Goal: Task Accomplishment & Management: Manage account settings

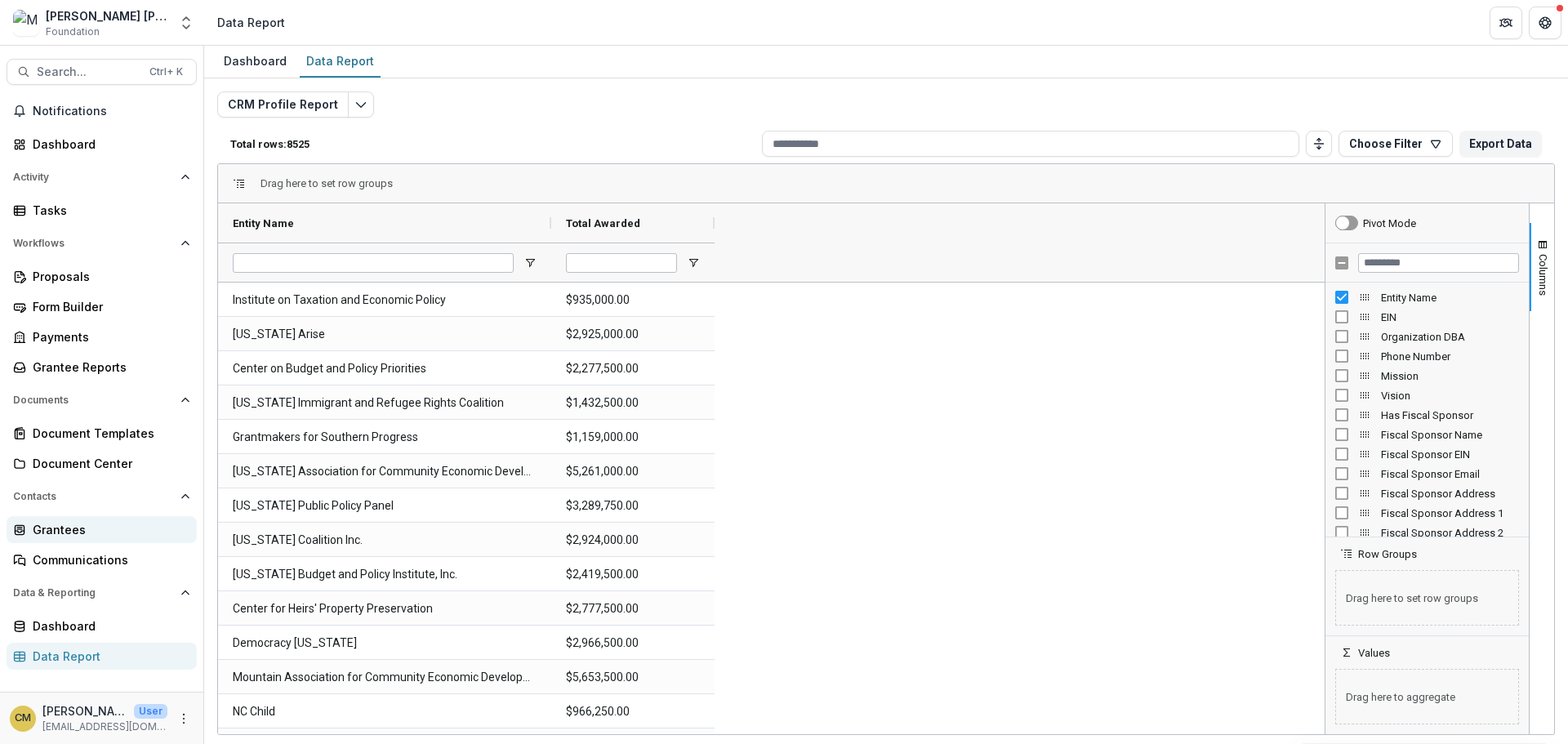
click at [37, 533] on div "Grantees" at bounding box center [108, 529] width 151 height 17
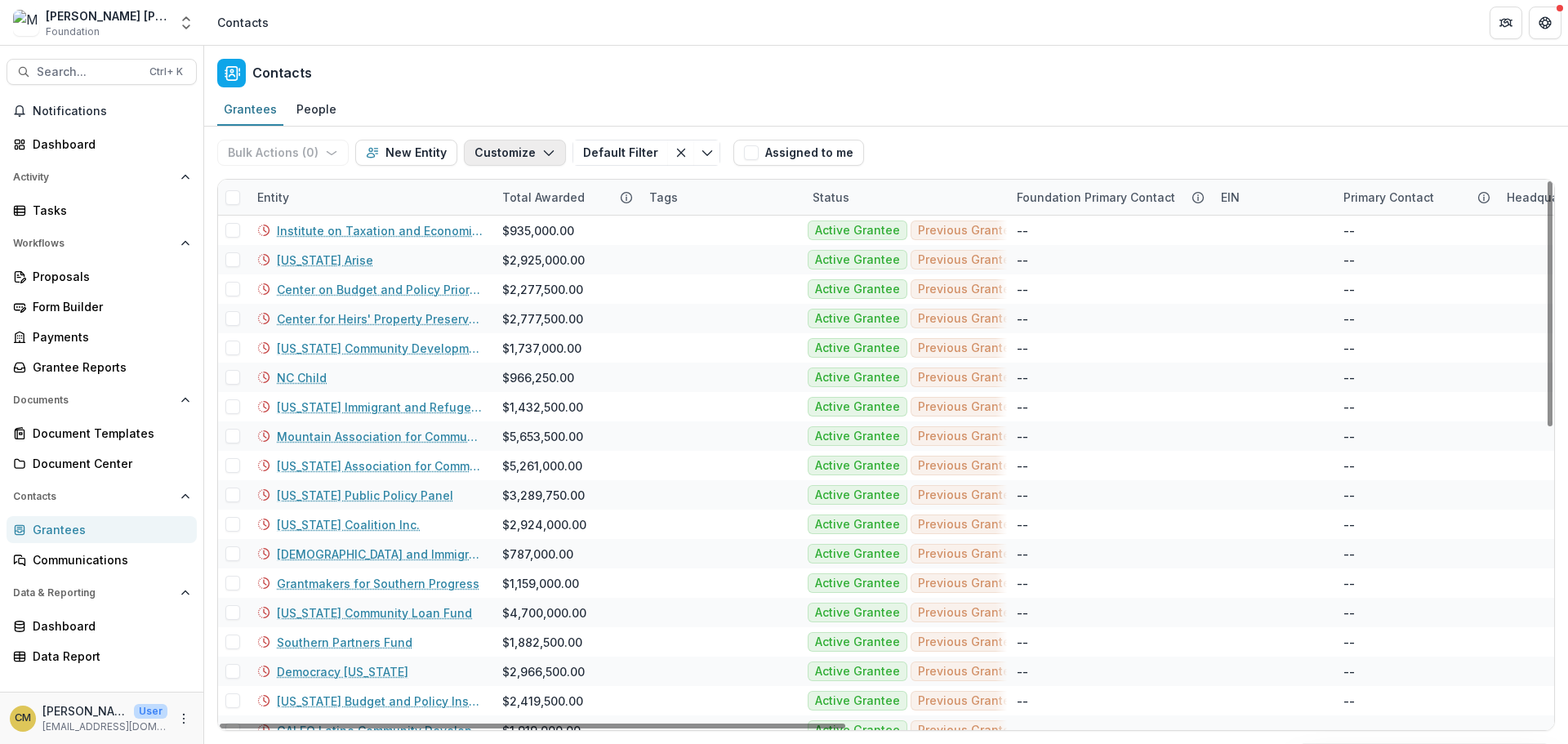
click at [546, 149] on icon "button" at bounding box center [549, 152] width 13 height 13
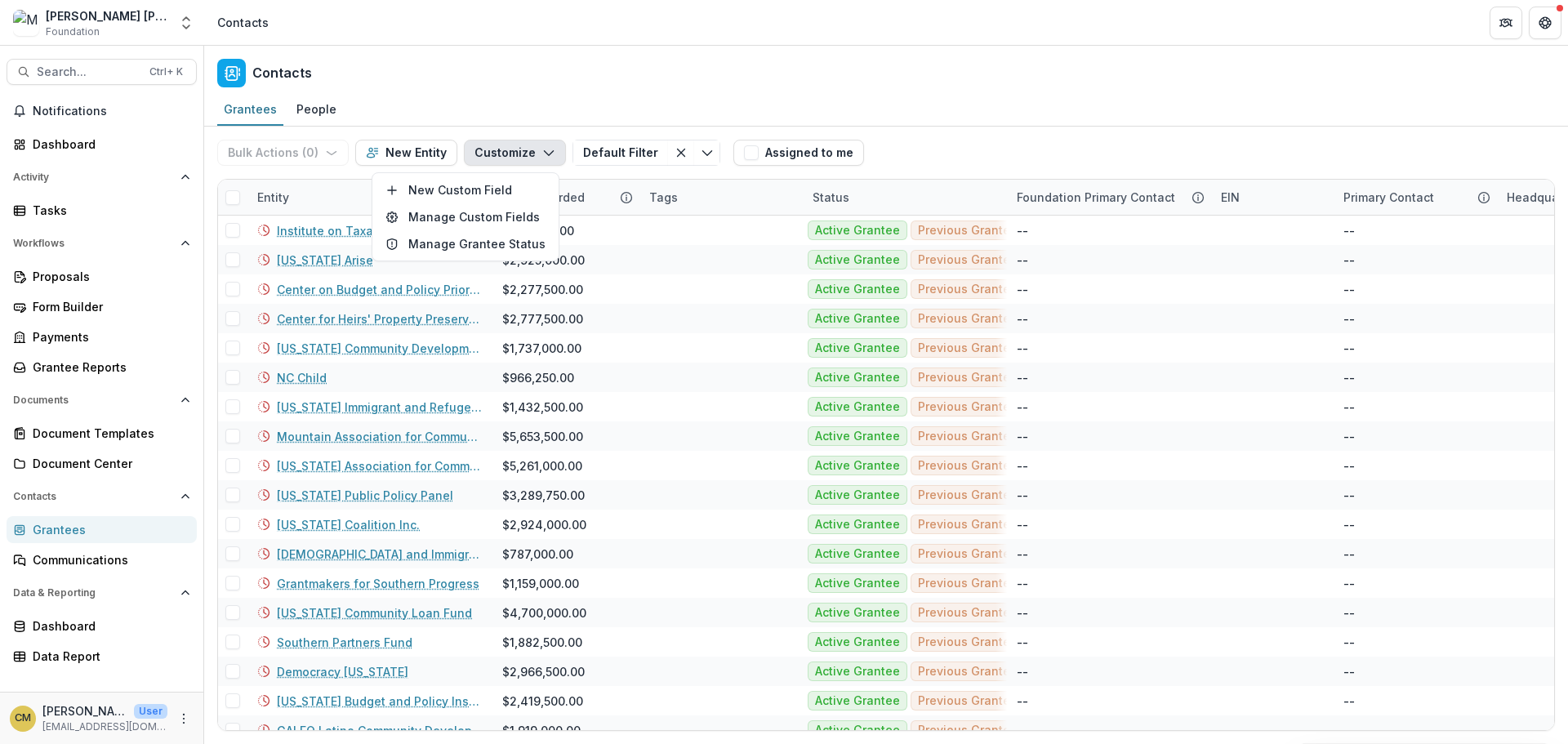
click at [546, 149] on icon "button" at bounding box center [549, 152] width 13 height 13
click at [45, 499] on span "Contacts" at bounding box center [93, 496] width 161 height 12
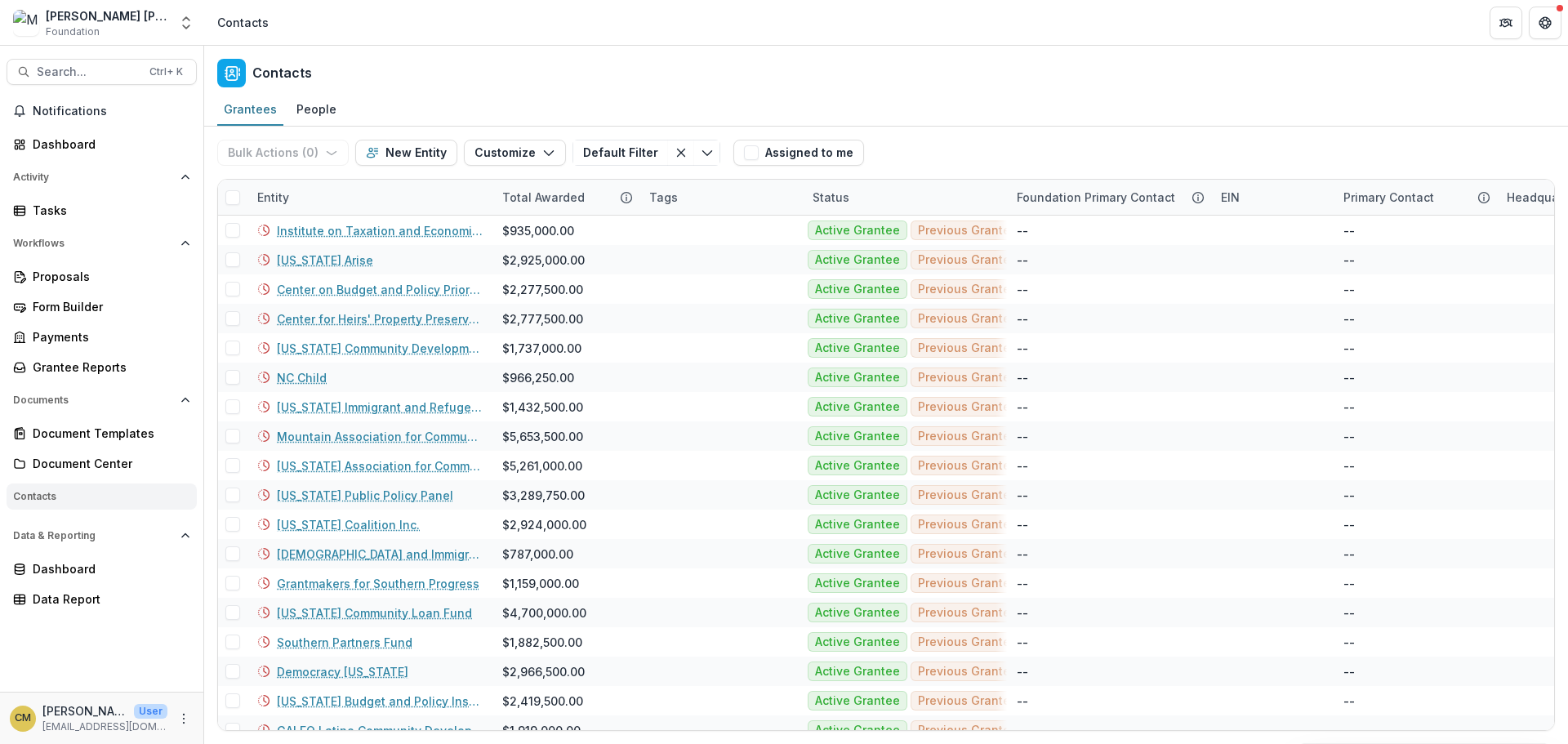
click at [45, 499] on span "Contacts" at bounding box center [98, 496] width 171 height 12
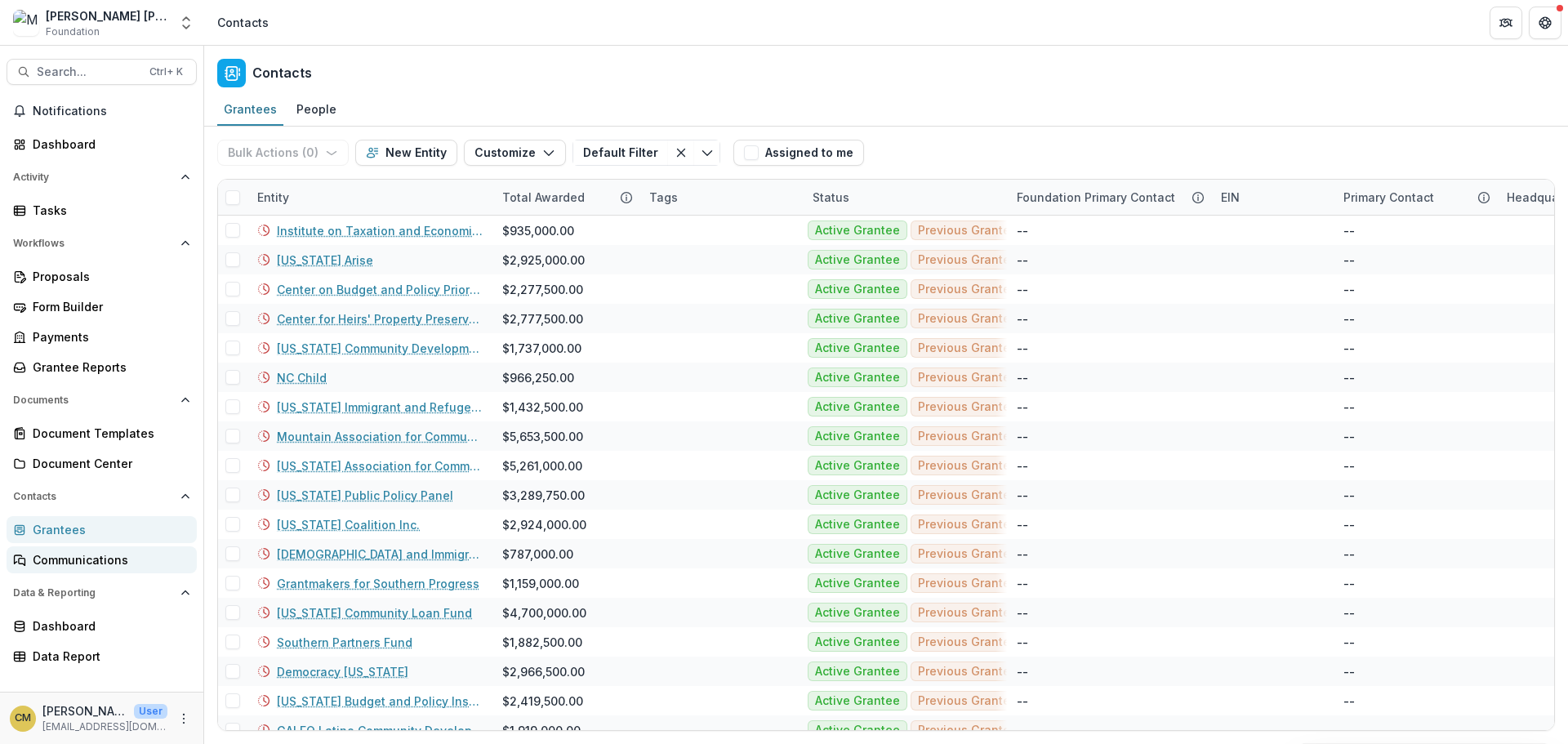
click at [54, 560] on div "Communications" at bounding box center [108, 559] width 151 height 17
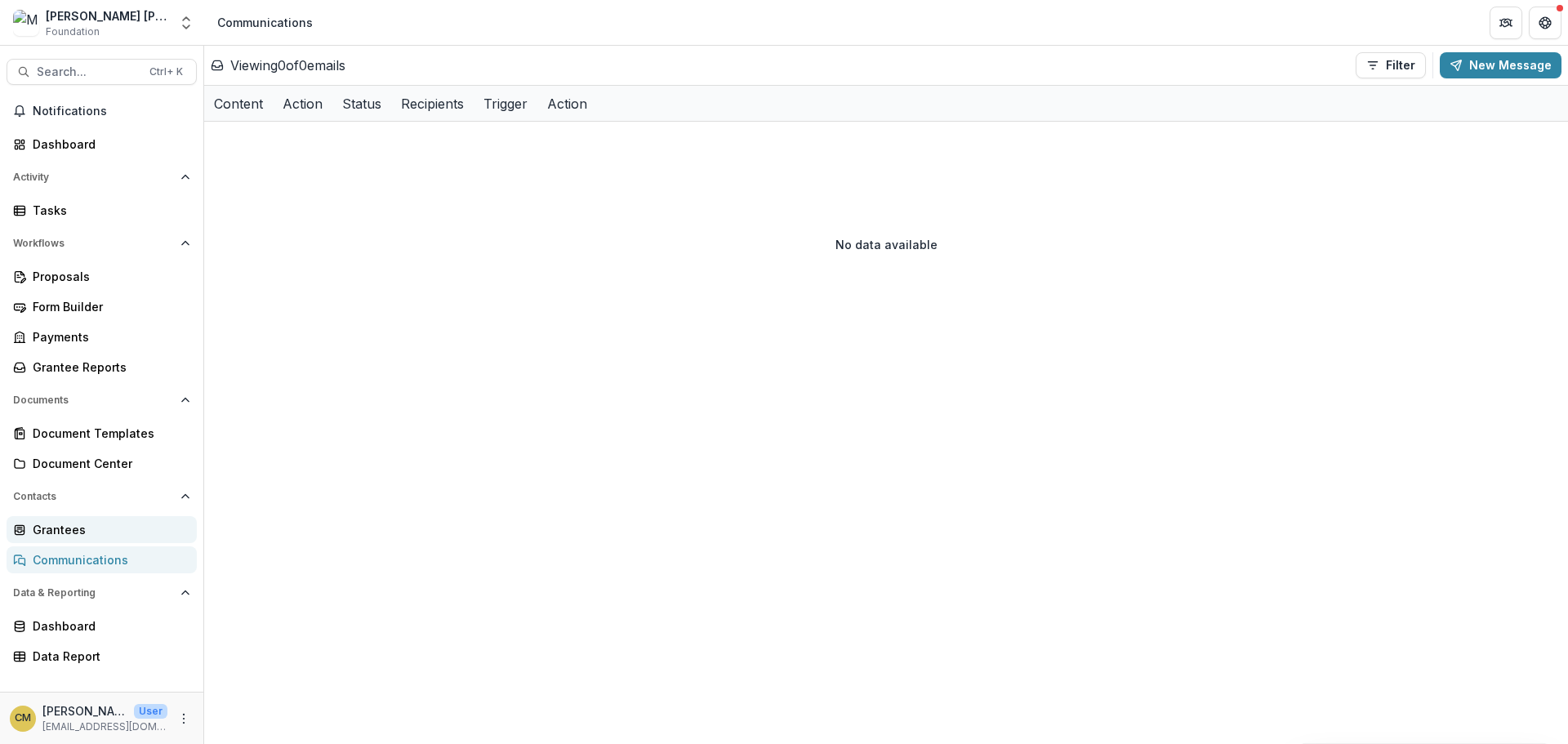
click at [49, 528] on div "Grantees" at bounding box center [108, 529] width 151 height 17
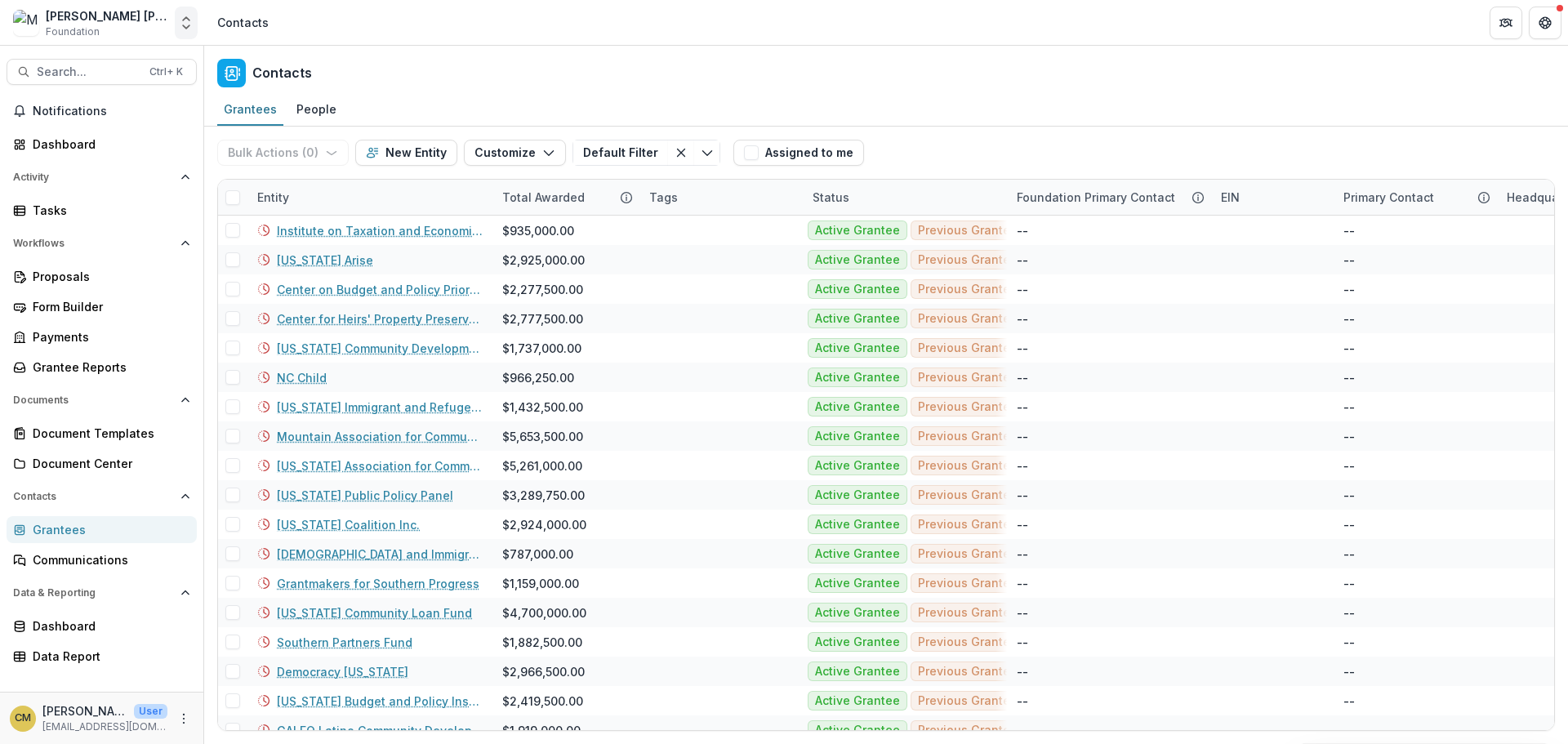
click at [187, 20] on polyline "Open entity switcher" at bounding box center [186, 18] width 7 height 3
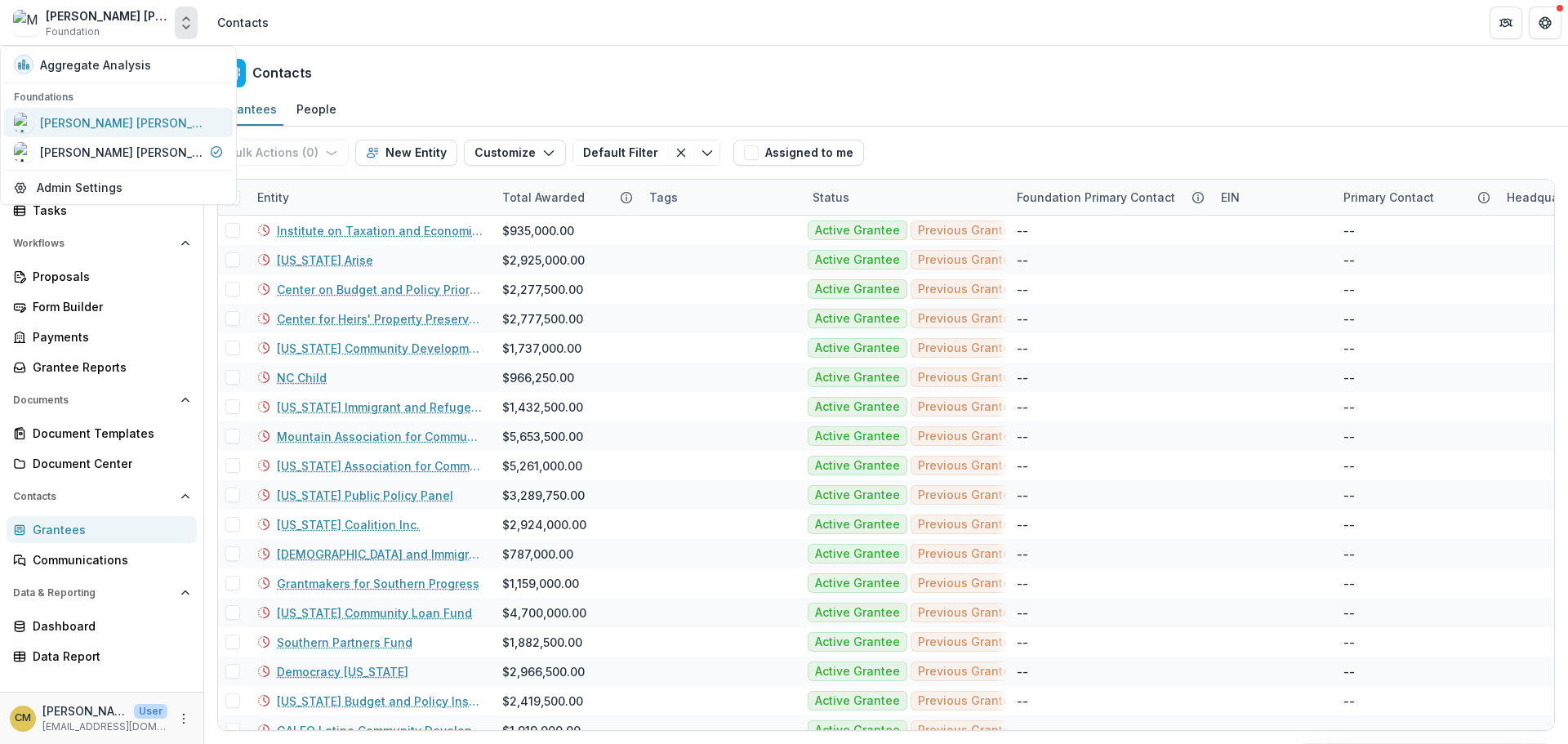
click at [112, 120] on div "[PERSON_NAME] [PERSON_NAME] Workflow Sandbox" at bounding box center [122, 122] width 164 height 17
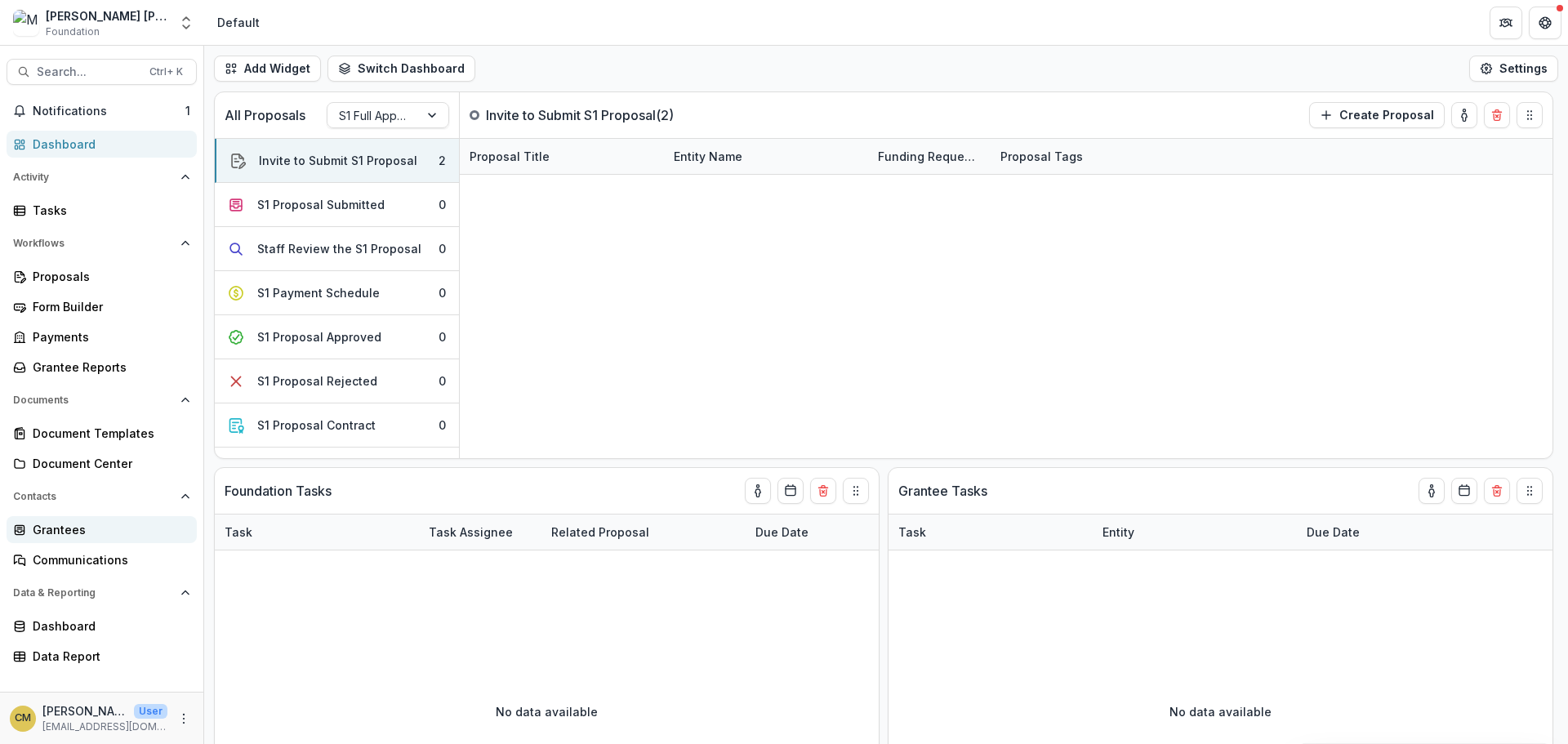
click at [67, 533] on div "Grantees" at bounding box center [108, 529] width 151 height 17
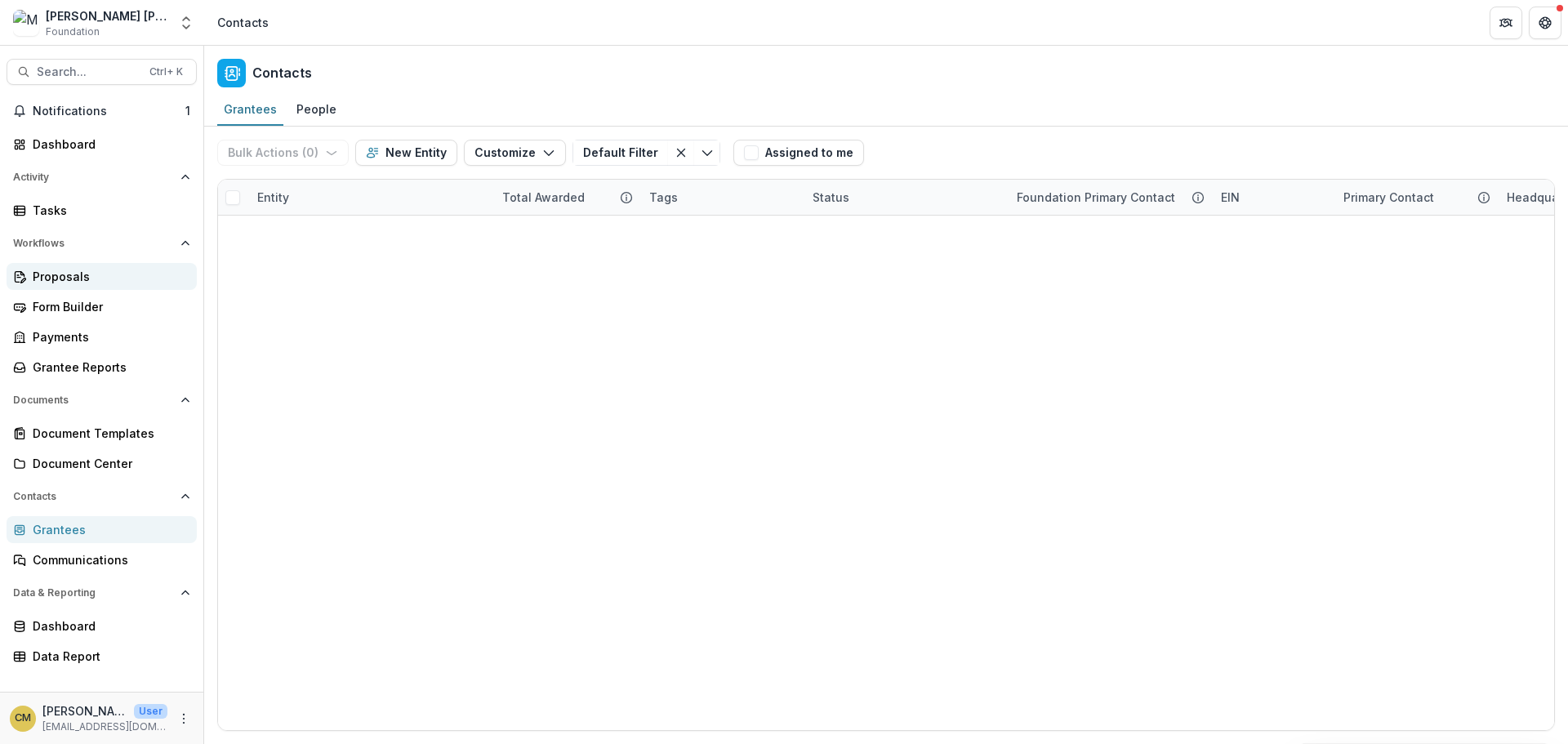
click at [71, 275] on div "Proposals" at bounding box center [108, 275] width 151 height 17
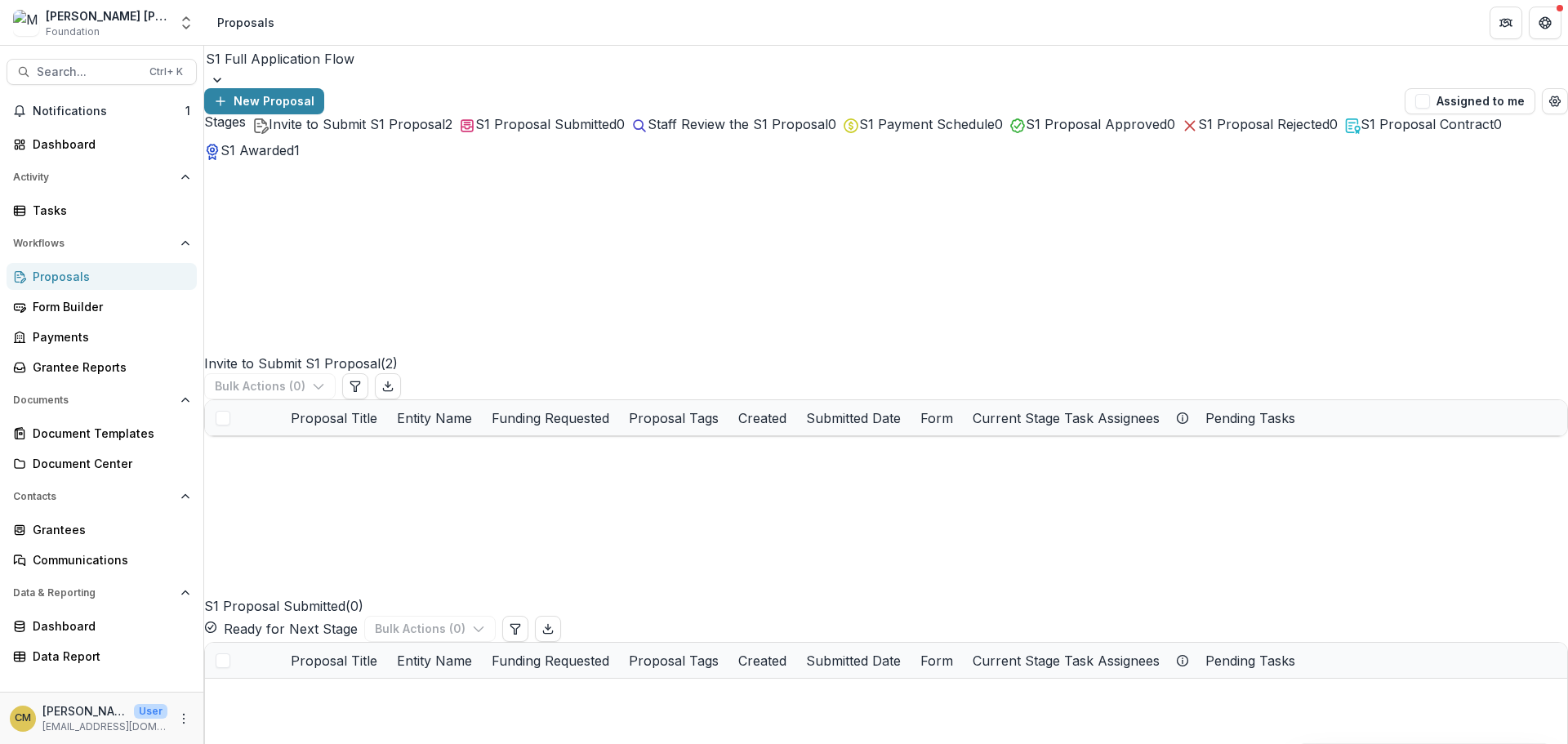
click at [300, 132] on span "Invite to Submit S1 Proposal" at bounding box center [356, 124] width 177 height 17
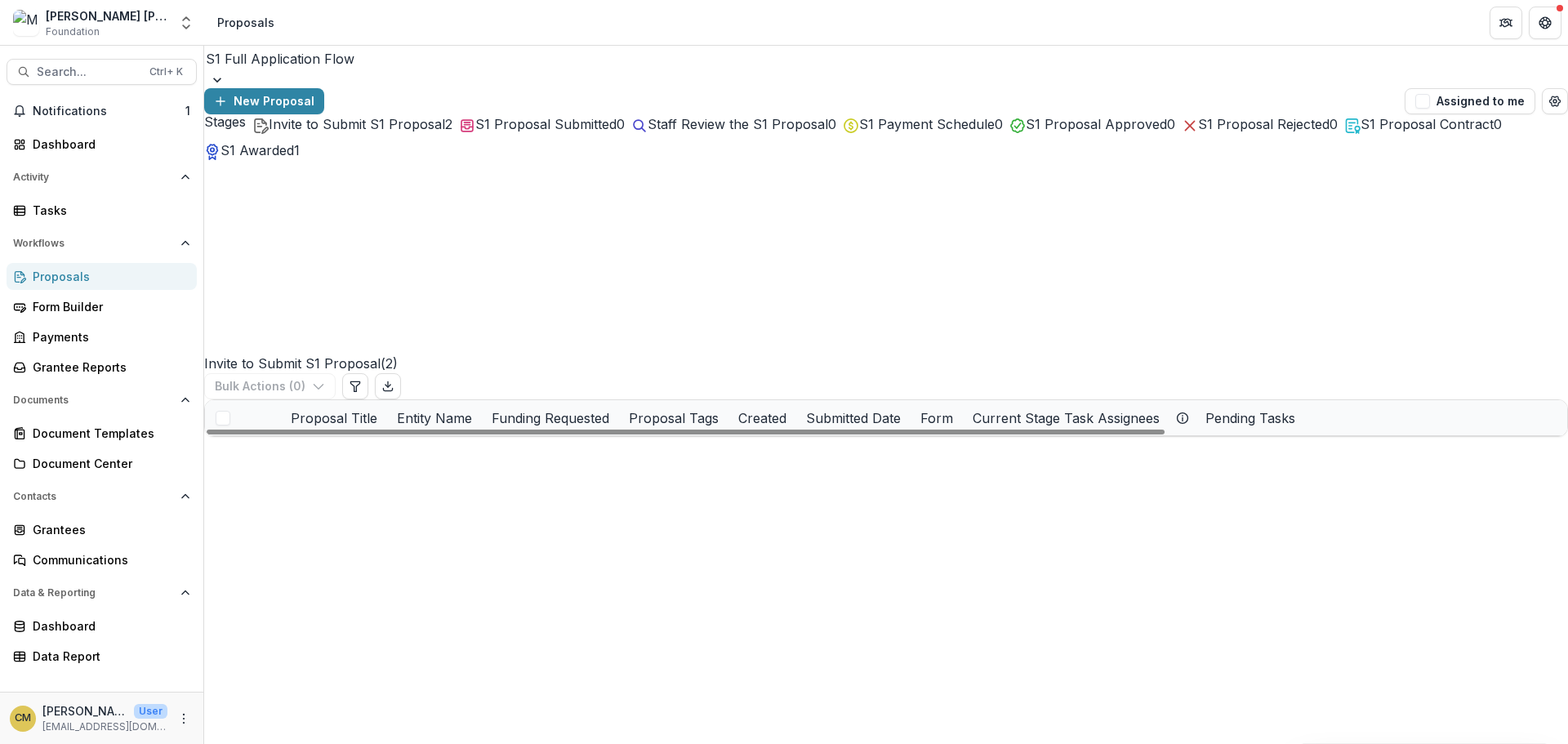
click at [330, 481] on link "2025 - Opportunity Fund OF Proposal" at bounding box center [383, 488] width 185 height 17
